Goal: Browse casually: Explore the website without a specific task or goal

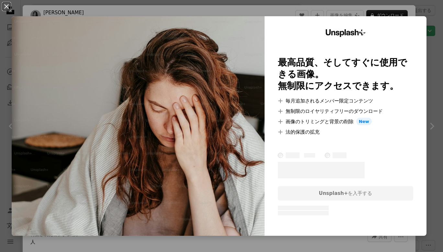
scroll to position [778, 0]
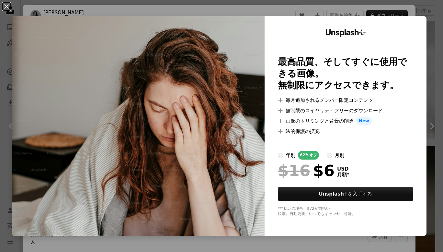
click at [399, 10] on div "An X shape Unsplash+ 最高品質、そしてすぐに使用できる画像。 無制限にアクセスできます。 A plus sign 毎月追加されるメンバー限…" at bounding box center [221, 126] width 443 height 252
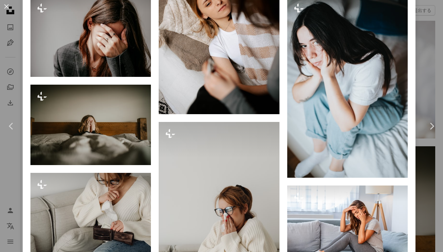
scroll to position [713, 0]
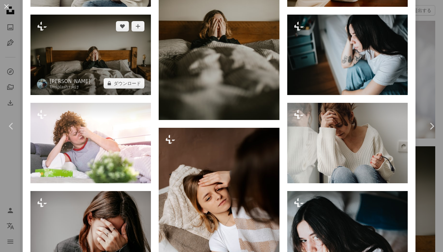
click at [97, 67] on img at bounding box center [90, 55] width 121 height 80
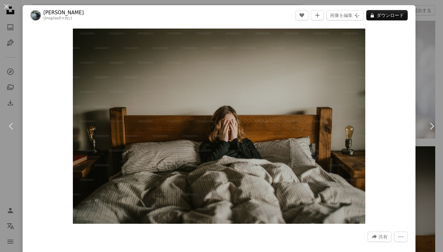
click at [417, 41] on div "An X shape Chevron left Chevron right [PERSON_NAME] Unsplash+ 向け A heart A plus…" at bounding box center [221, 126] width 443 height 252
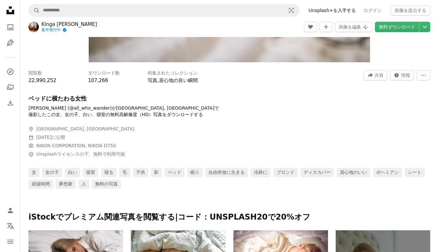
scroll to position [227, 0]
